Goal: Transaction & Acquisition: Purchase product/service

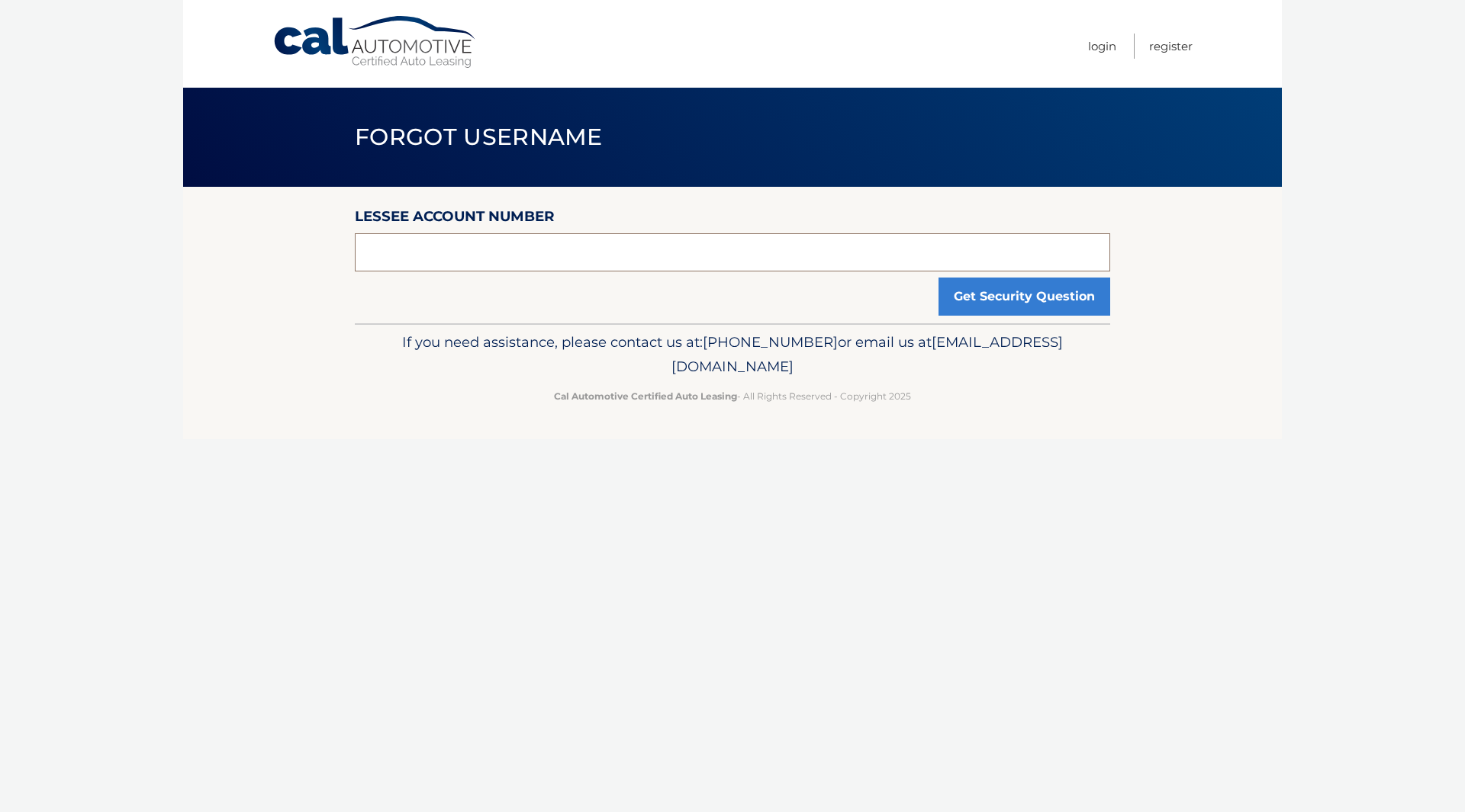
click at [586, 252] on input "text" at bounding box center [732, 252] width 755 height 38
click at [1109, 41] on link "Login" at bounding box center [1101, 46] width 28 height 25
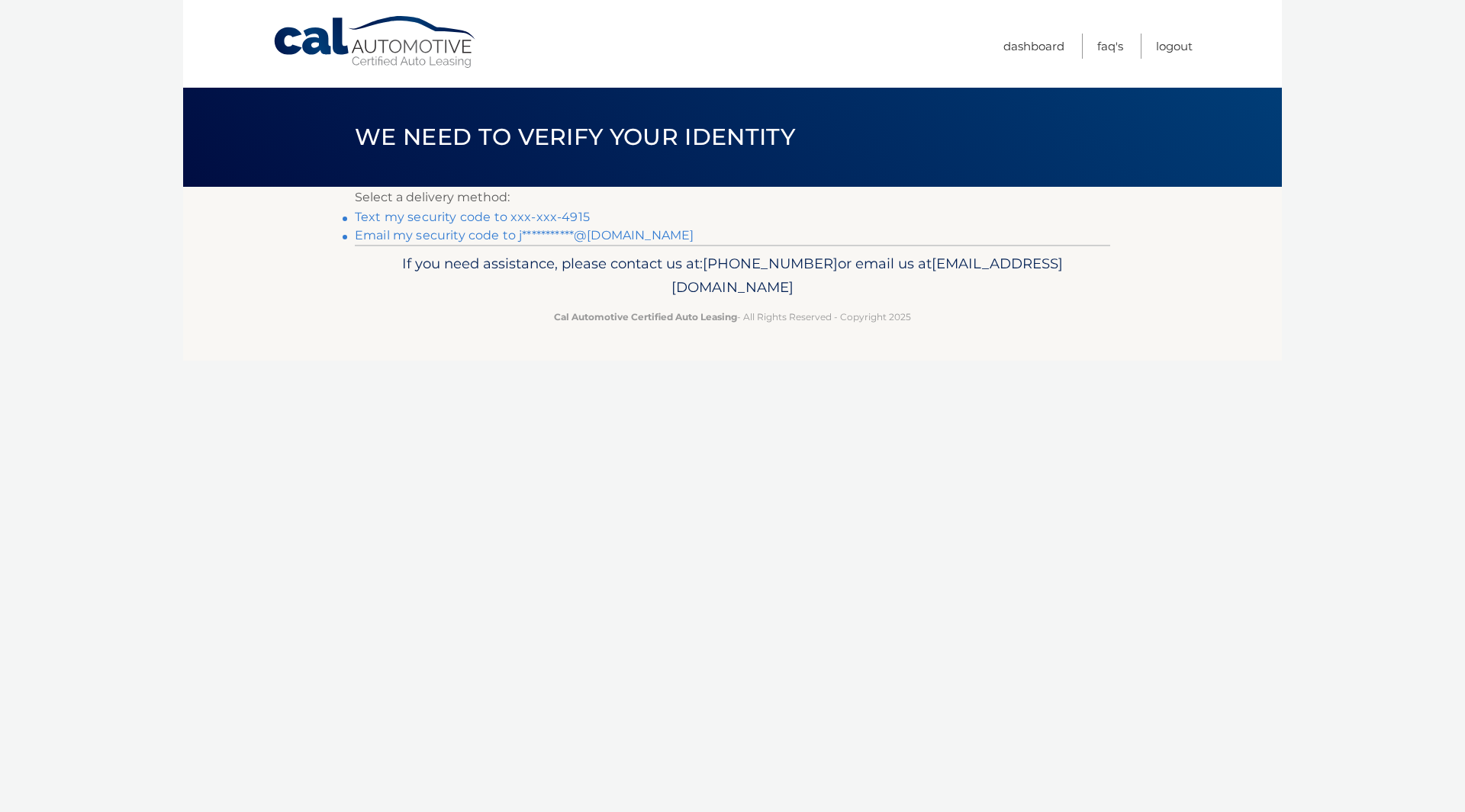
click at [565, 216] on link "Text my security code to xxx-xxx-4915" at bounding box center [472, 216] width 235 height 15
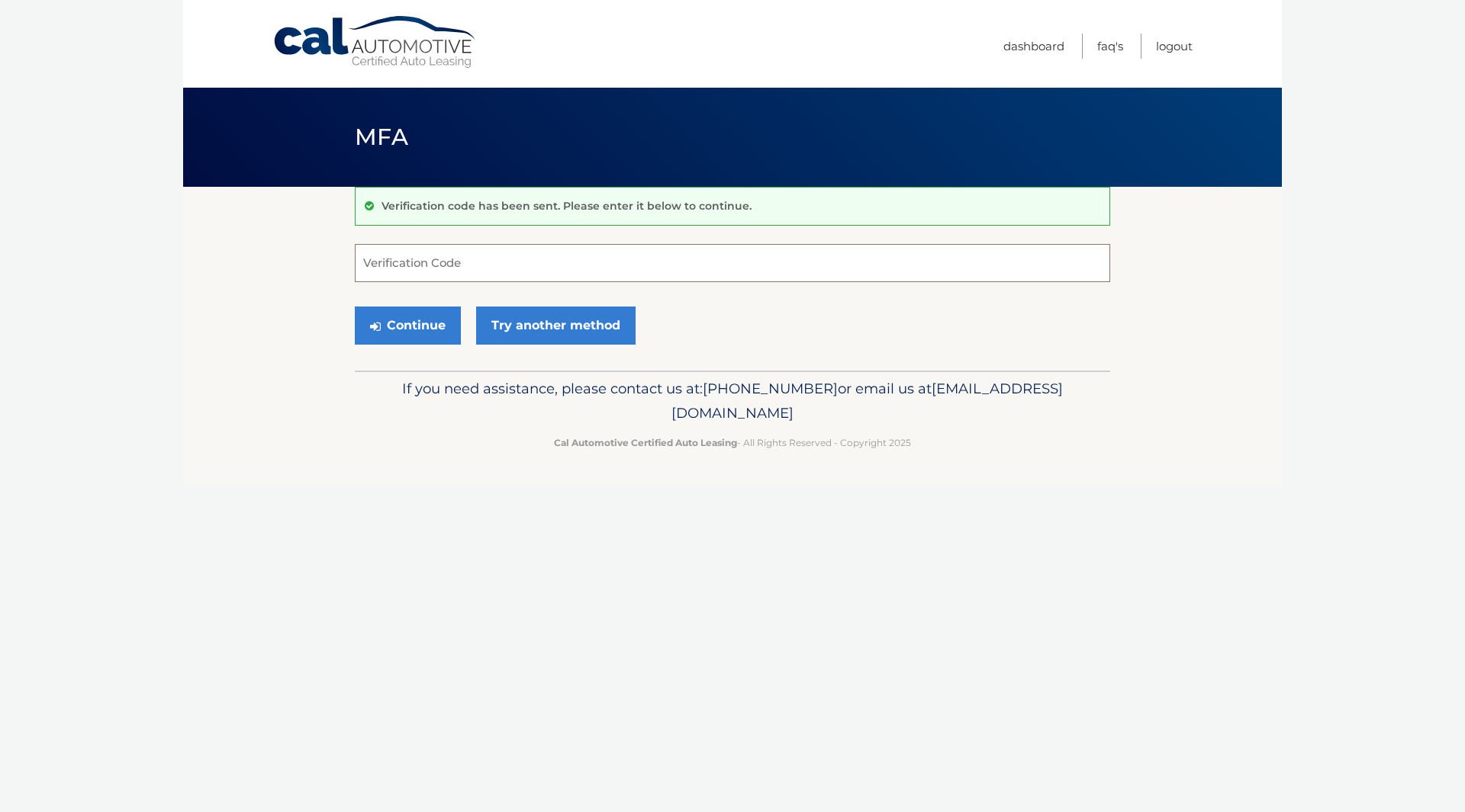
click at [490, 251] on input "Verification Code" at bounding box center [732, 263] width 755 height 38
type input "407394"
drag, startPoint x: 431, startPoint y: 324, endPoint x: 446, endPoint y: 324, distance: 15.0
click at [431, 324] on button "Continue" at bounding box center [408, 326] width 106 height 38
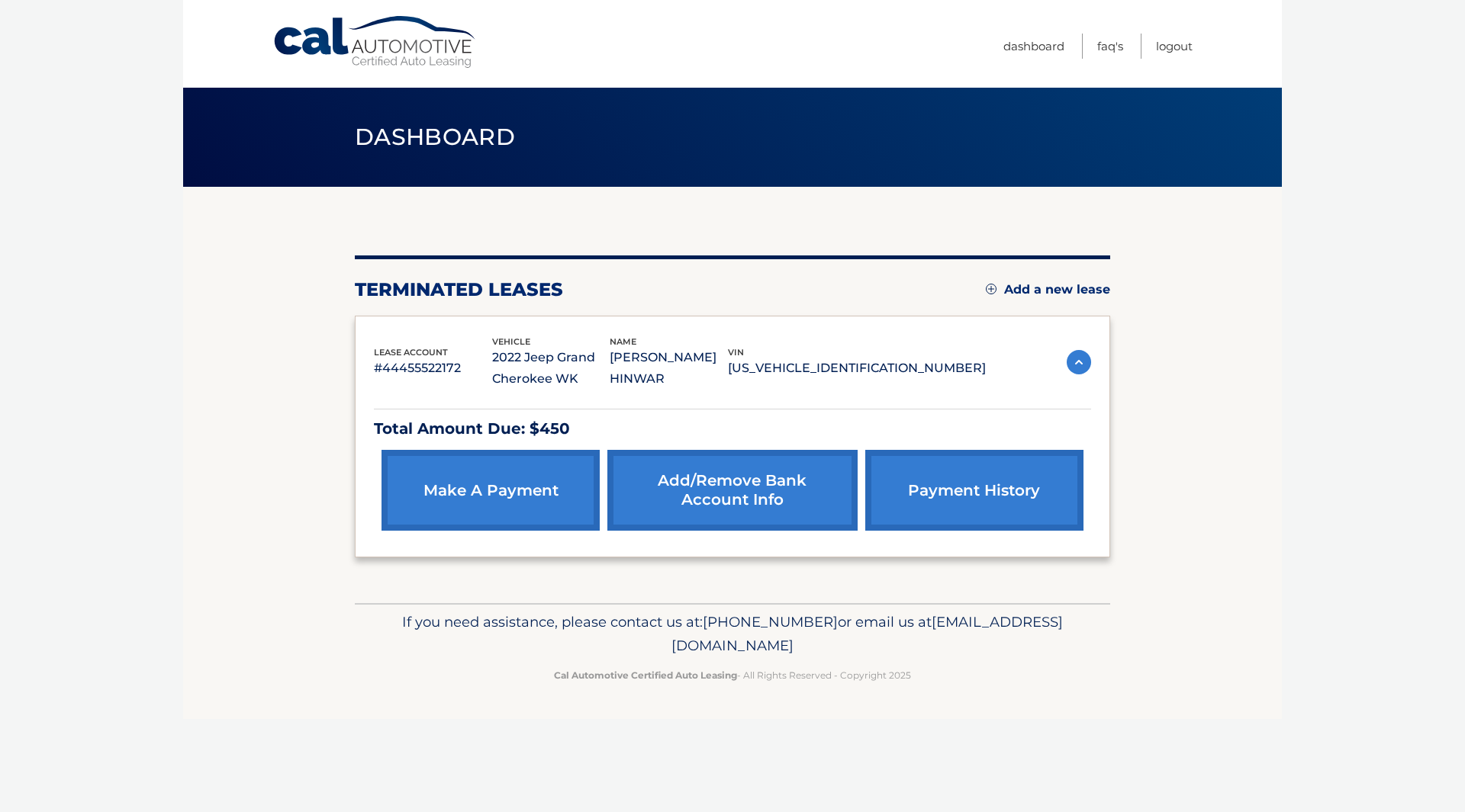
click at [527, 496] on link "make a payment" at bounding box center [490, 490] width 218 height 81
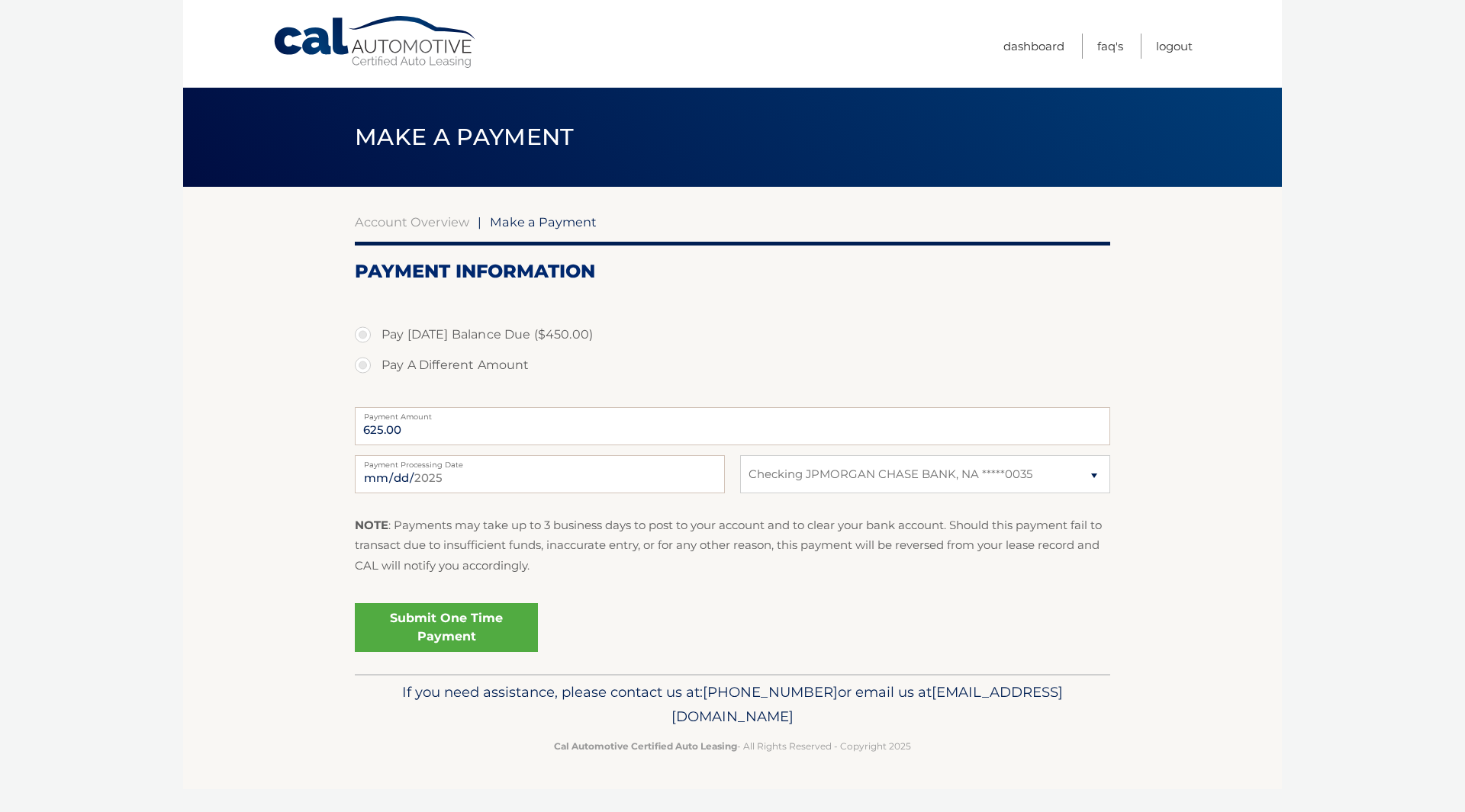
select select "OWZlYWUxOWUtZjNjYy00ZjdkLWE3Y2EtMTljMjMyOTg1ZTY2"
click at [361, 332] on label "Pay Today's Balance Due ($450.00)" at bounding box center [732, 335] width 755 height 31
click at [361, 332] on input "Pay Today's Balance Due ($450.00)" at bounding box center [368, 332] width 15 height 24
radio input "true"
type input "450.00"
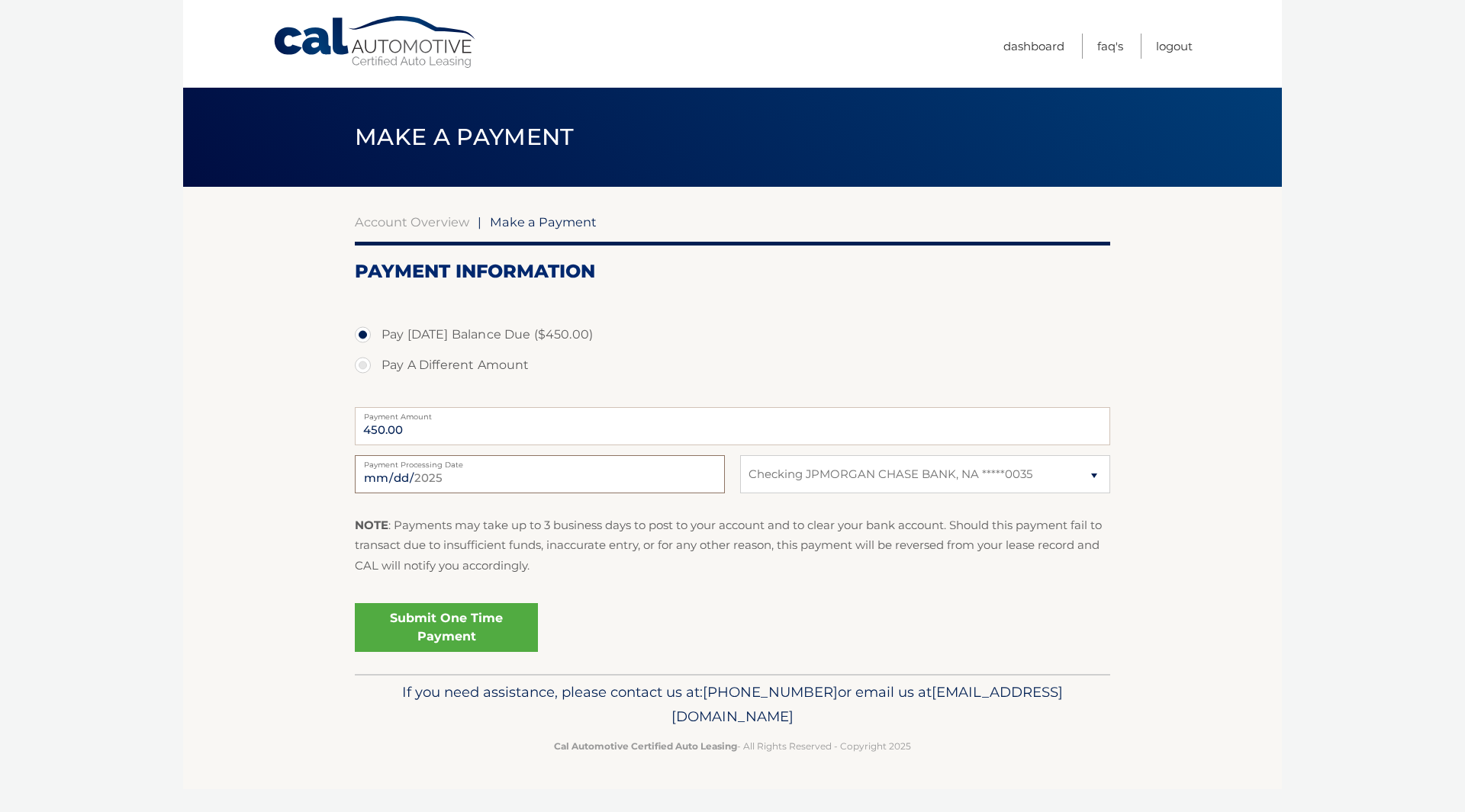
click at [500, 476] on input "2025-09-30" at bounding box center [539, 474] width 370 height 38
click at [682, 622] on div "Submit One Time Payment" at bounding box center [732, 624] width 755 height 55
click at [438, 434] on input "450.00" at bounding box center [732, 426] width 755 height 38
click at [438, 473] on input "2025-09-30" at bounding box center [539, 474] width 370 height 38
type input "2025-10-03"
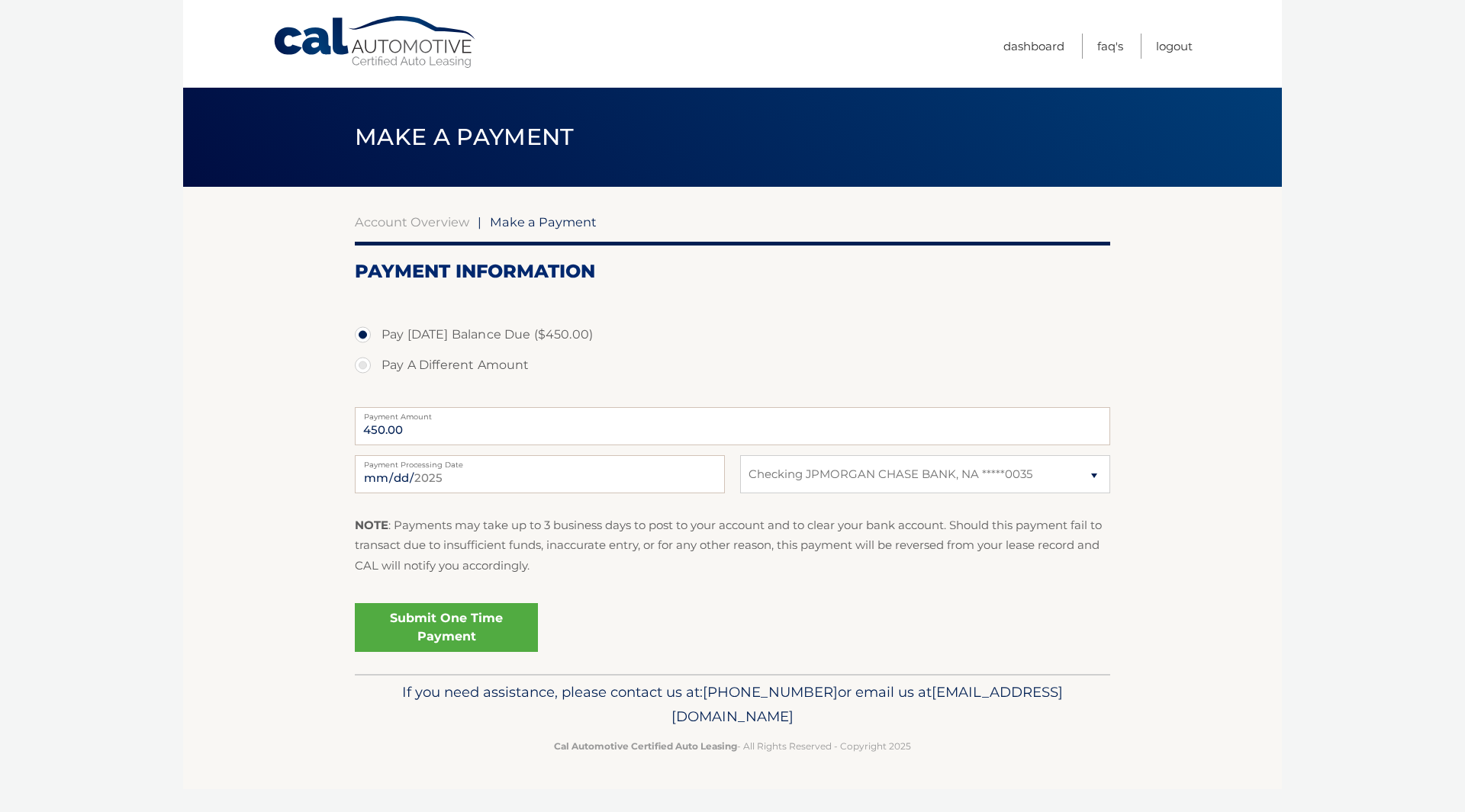
click at [488, 630] on link "Submit One Time Payment" at bounding box center [446, 627] width 183 height 49
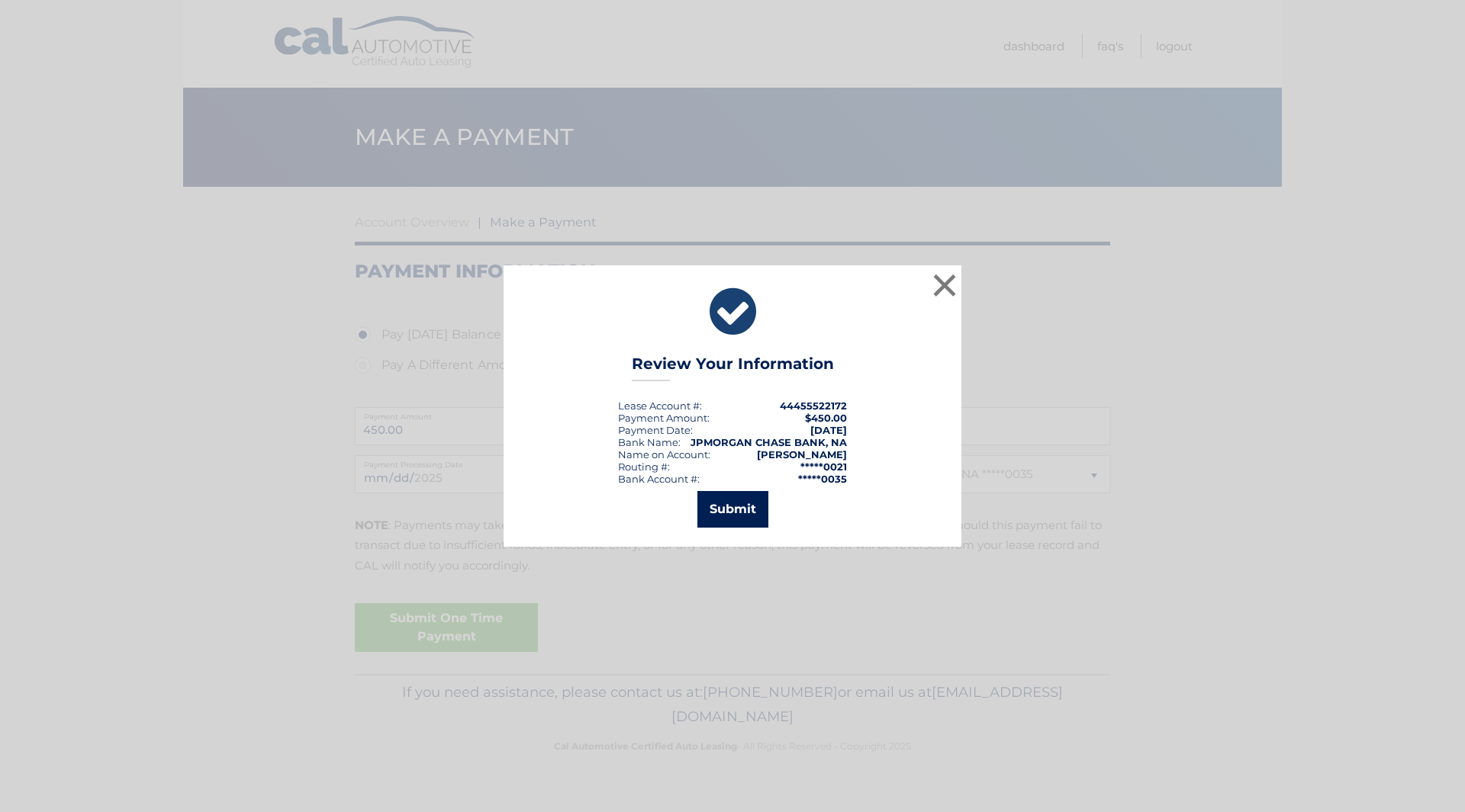
click at [735, 507] on button "Submit" at bounding box center [732, 509] width 71 height 37
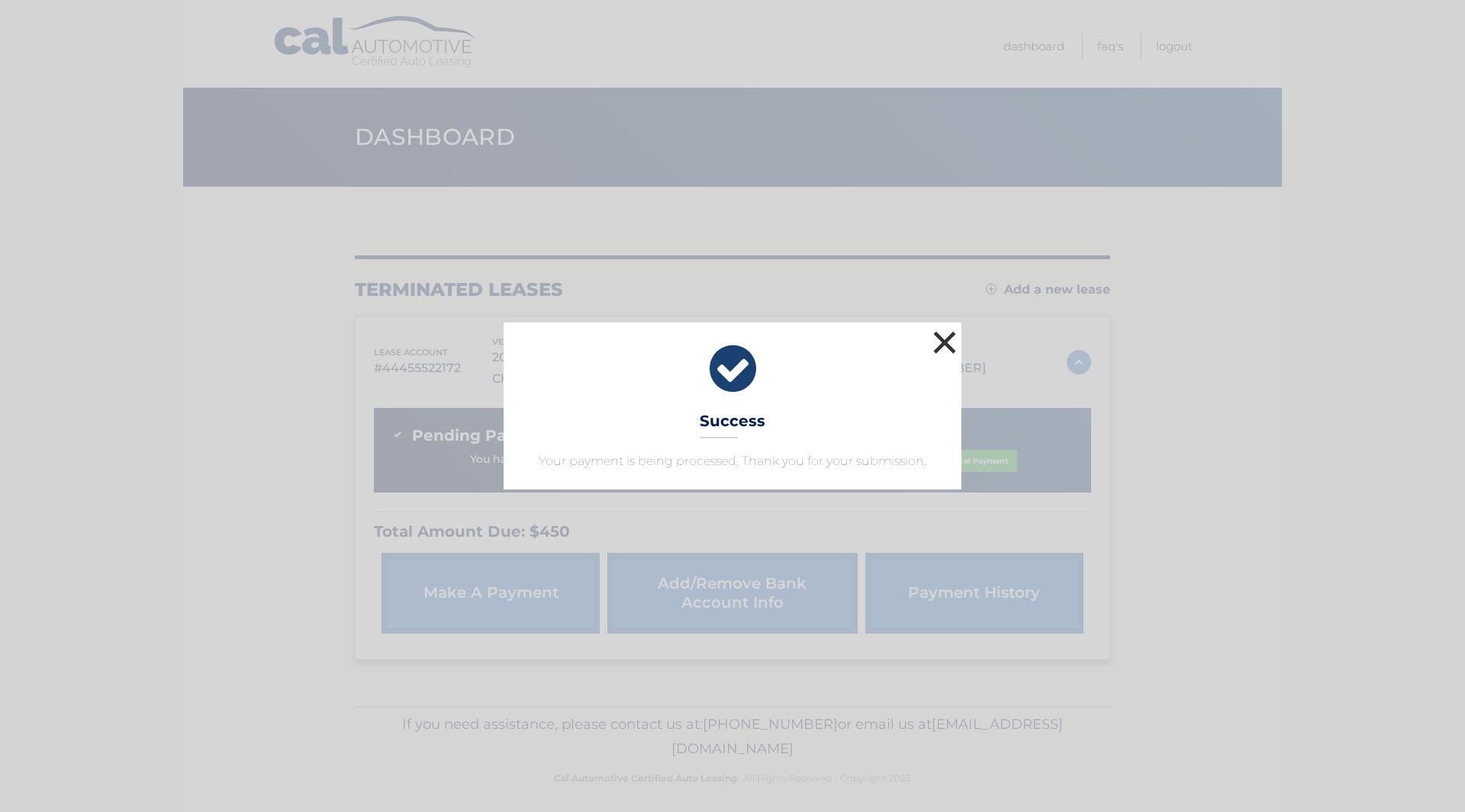
click at [941, 346] on button "×" at bounding box center [944, 342] width 31 height 31
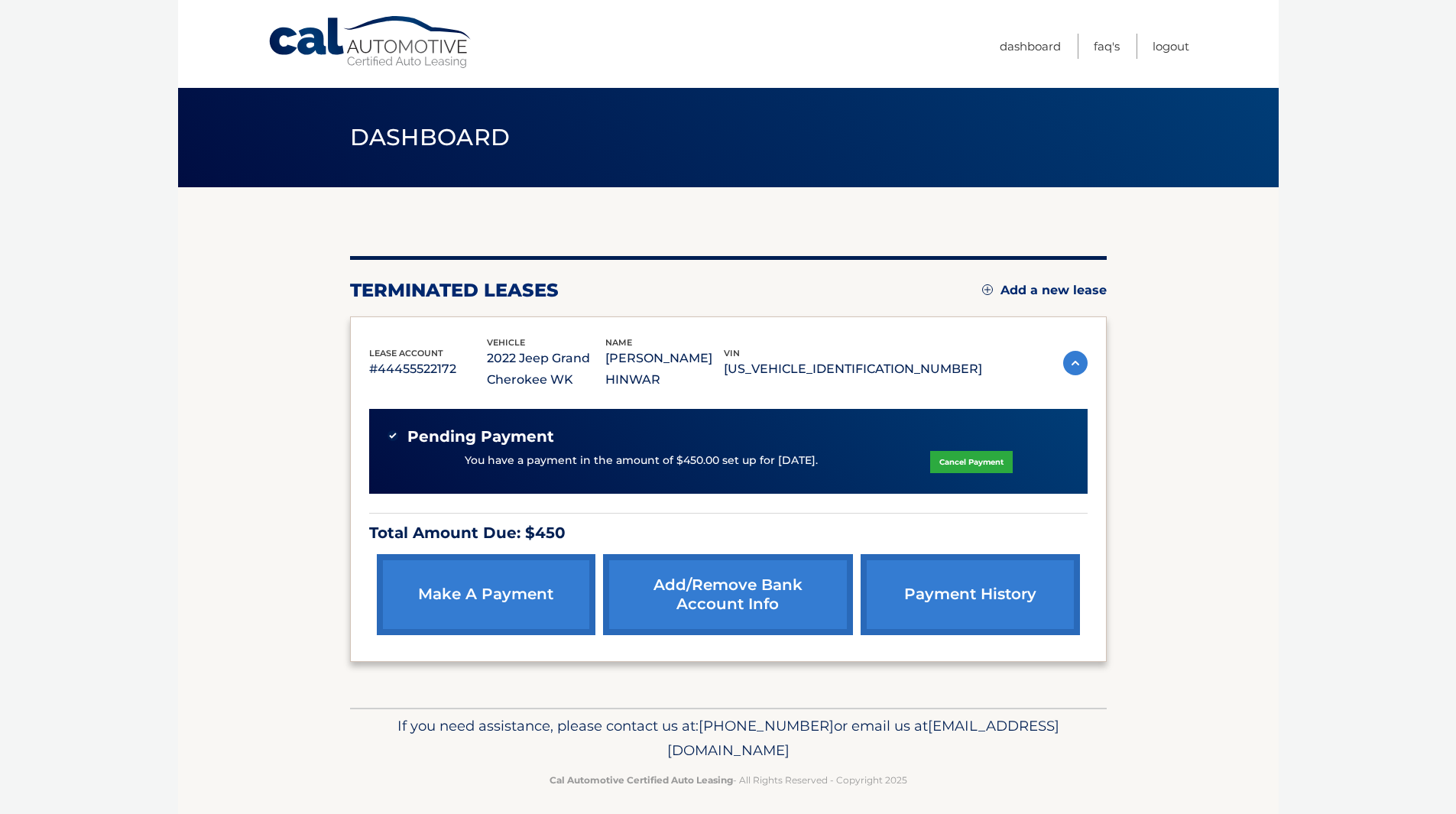
click at [513, 600] on link "make a payment" at bounding box center [485, 594] width 219 height 81
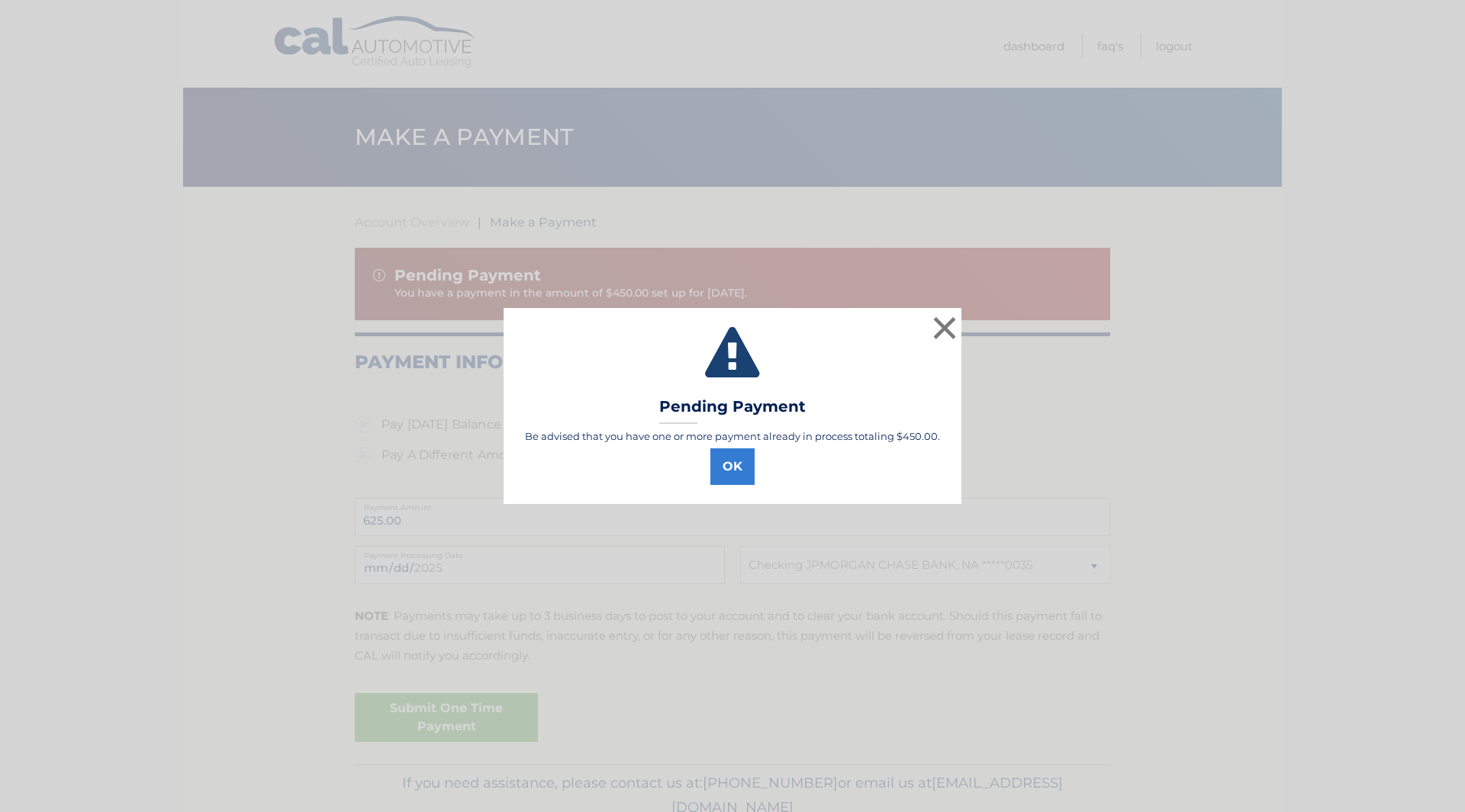
select select "OWZlYWUxOWUtZjNjYy00ZjdkLWE3Y2EtMTljMjMyOTg1ZTY2"
click at [744, 463] on button "OK" at bounding box center [732, 466] width 44 height 37
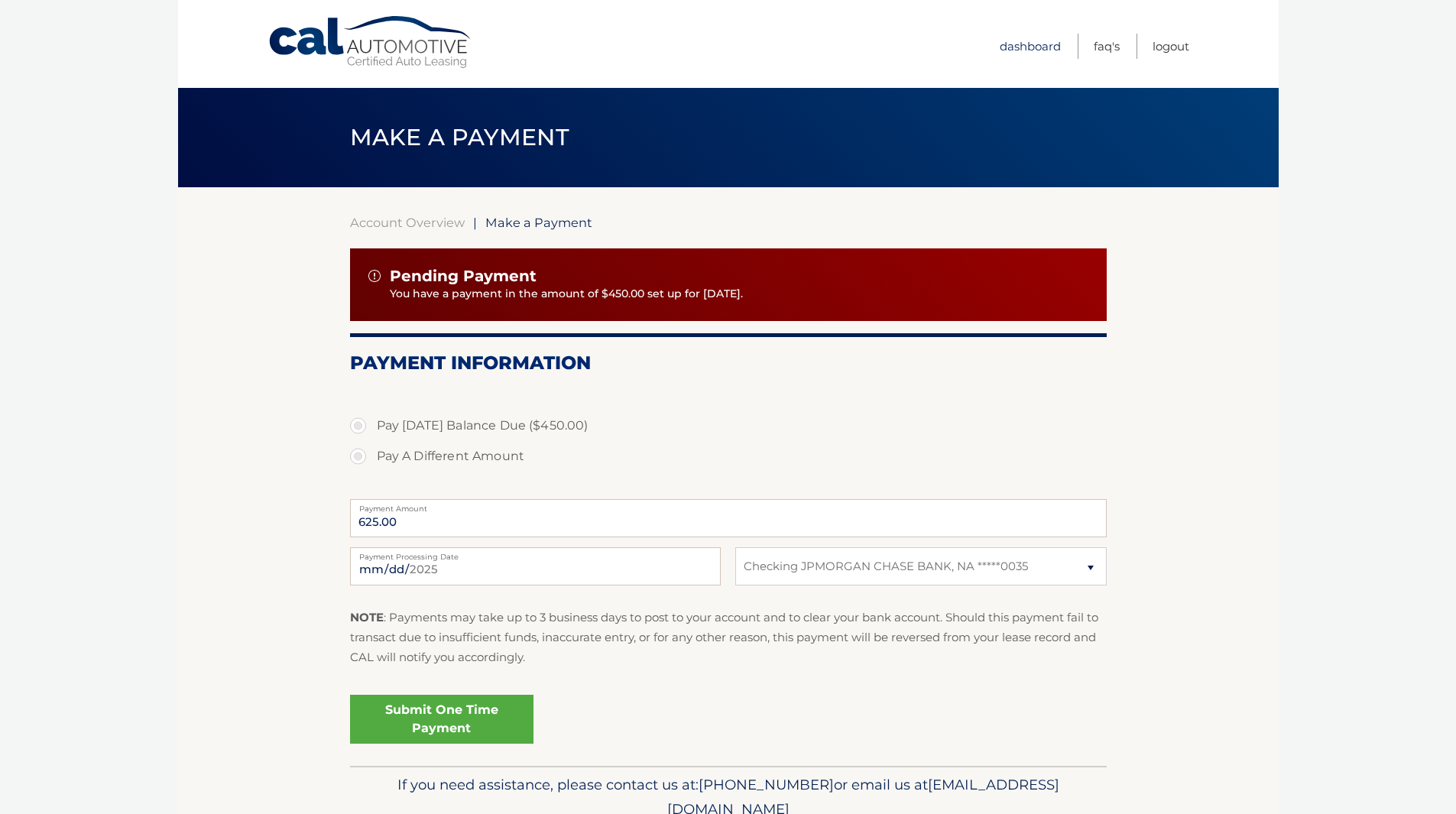
click at [1015, 47] on link "Dashboard" at bounding box center [1030, 46] width 61 height 25
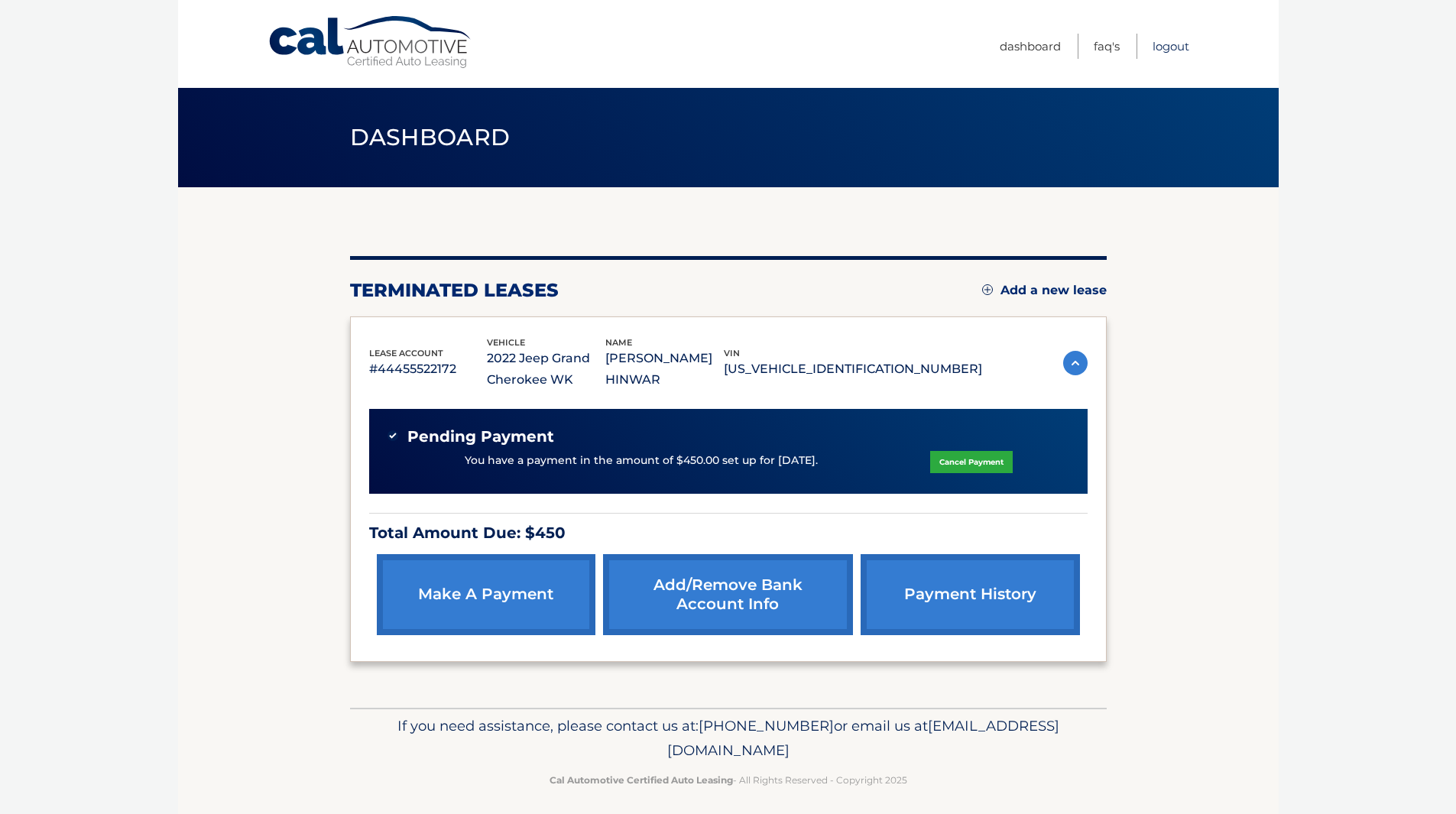
click at [1169, 50] on link "Logout" at bounding box center [1170, 46] width 37 height 25
